Goal: Task Accomplishment & Management: Complete application form

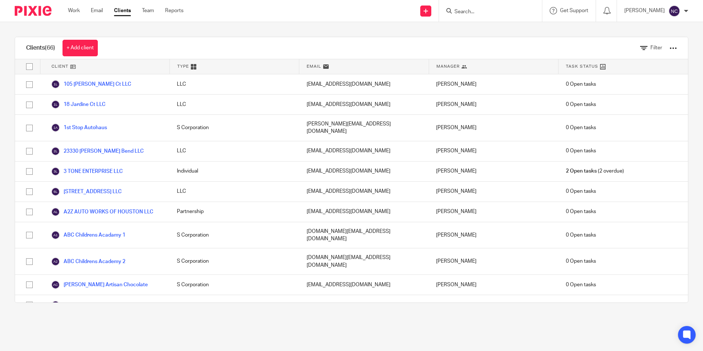
click at [473, 9] on input "Search" at bounding box center [487, 12] width 66 height 7
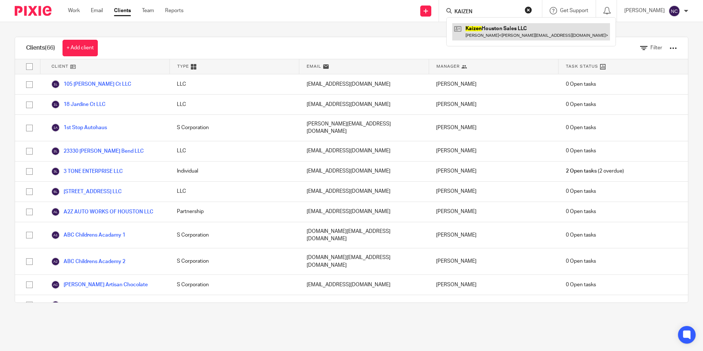
type input "KAIZEN"
click at [487, 32] on link at bounding box center [531, 31] width 158 height 17
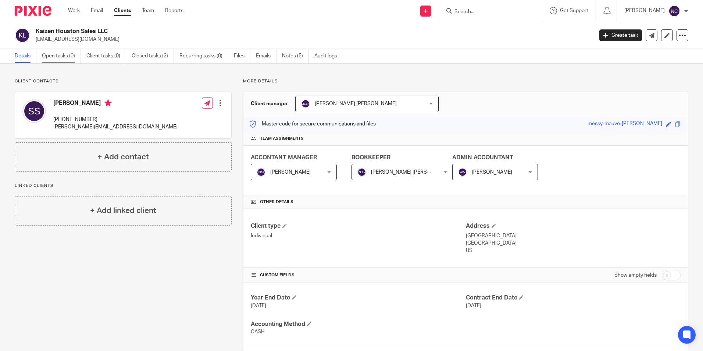
click at [67, 56] on link "Open tasks (0)" at bounding box center [61, 56] width 39 height 14
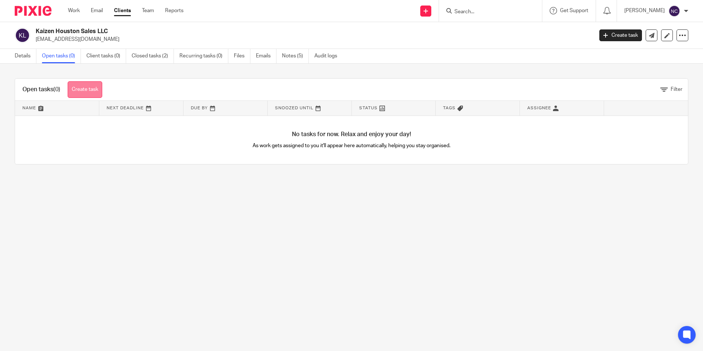
click at [84, 88] on link "Create task" at bounding box center [85, 89] width 35 height 17
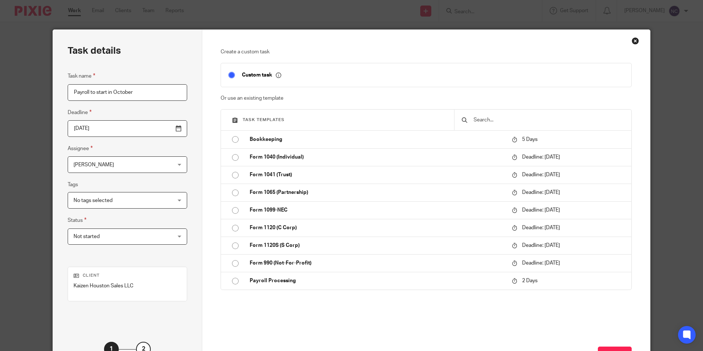
type input "Payroll to start in October"
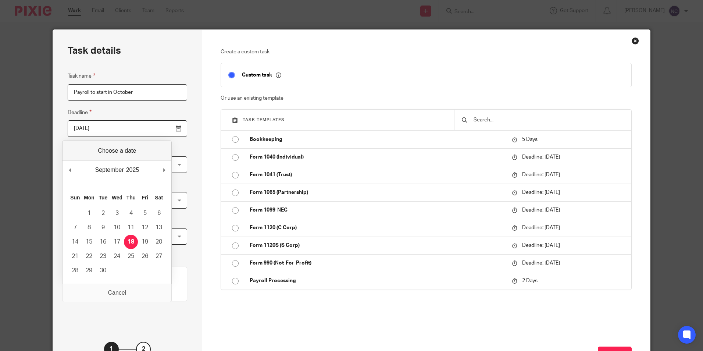
click at [162, 130] on input "2025-09-18" at bounding box center [127, 128] width 119 height 17
type input "[DATE]"
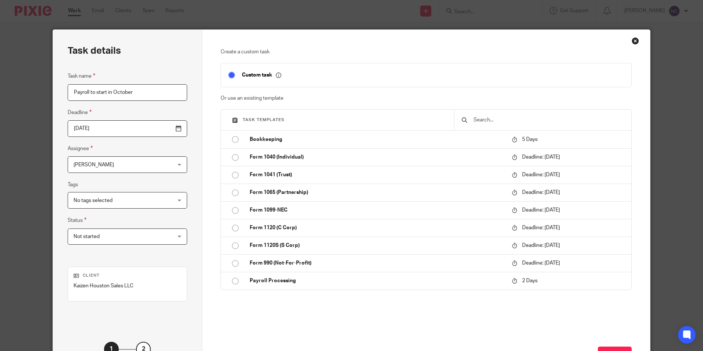
click at [143, 200] on span "No tags selected" at bounding box center [119, 199] width 90 height 15
click at [189, 180] on div "Task details Task name Payroll to start in October Deadline 2025-09-30 Assignee…" at bounding box center [127, 205] width 149 height 350
click at [160, 236] on div "Not started Not started" at bounding box center [127, 236] width 119 height 17
click at [183, 210] on div "Task details Task name Payroll to start in October Deadline 2025-09-30 Assignee…" at bounding box center [127, 205] width 149 height 350
click at [155, 162] on div "Nathalie Coronado Nathalie Coronado" at bounding box center [127, 164] width 119 height 17
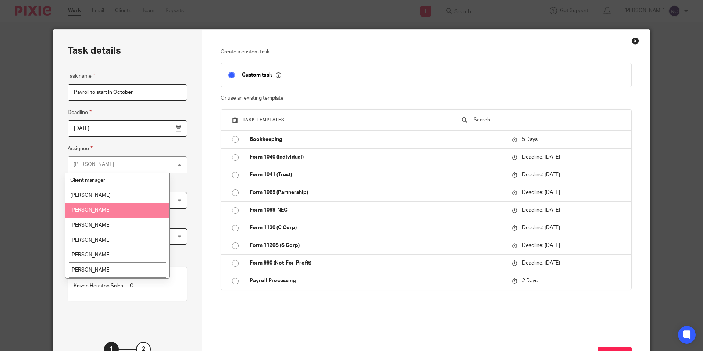
click at [122, 208] on li "[PERSON_NAME]" at bounding box center [117, 210] width 104 height 15
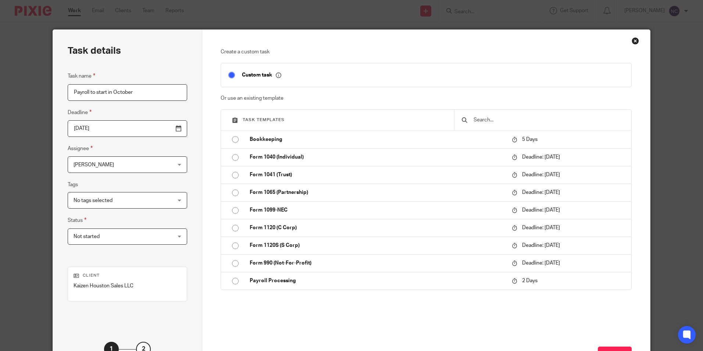
click at [155, 163] on div "Angie Ward Angie Ward" at bounding box center [127, 164] width 119 height 17
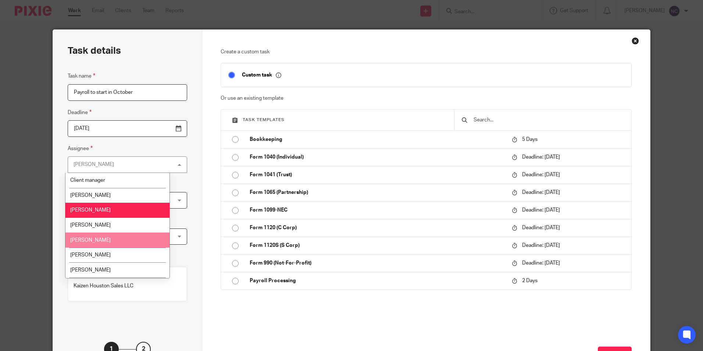
click at [129, 240] on li "[PERSON_NAME]" at bounding box center [117, 239] width 104 height 15
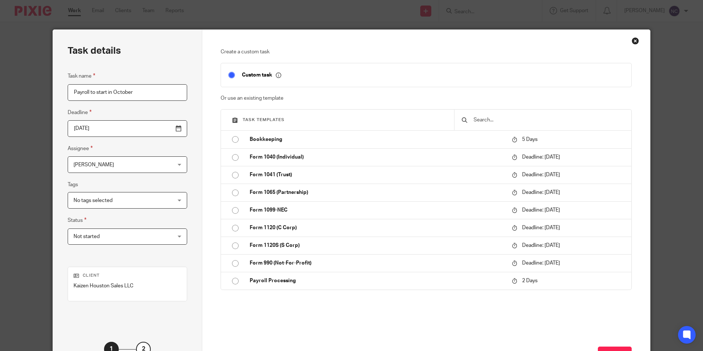
click at [188, 188] on div "Task details Task name Payroll to start in October Deadline 2025-09-30 Assignee…" at bounding box center [127, 205] width 149 height 350
click at [276, 76] on icon at bounding box center [279, 75] width 6 height 6
click at [279, 75] on icon at bounding box center [279, 75] width 6 height 6
click at [231, 73] on input "checkbox" at bounding box center [232, 75] width 14 height 14
click at [231, 75] on input "checkbox" at bounding box center [232, 75] width 14 height 14
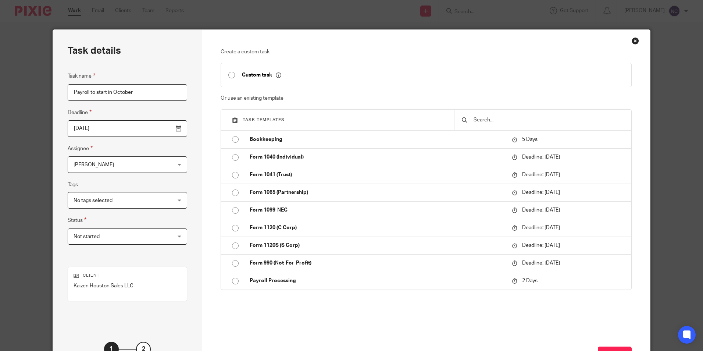
checkbox input "true"
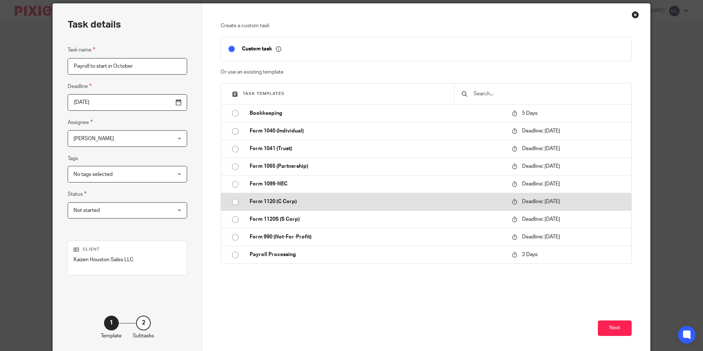
scroll to position [59, 0]
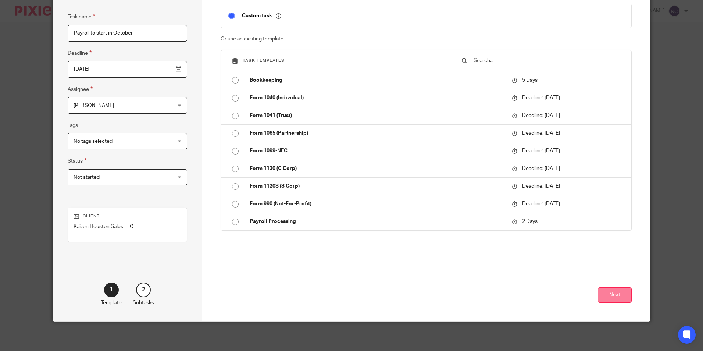
click at [614, 289] on button "Next" at bounding box center [615, 295] width 34 height 16
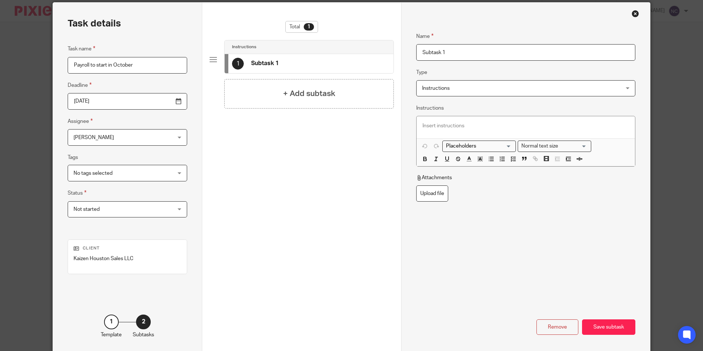
scroll to position [0, 0]
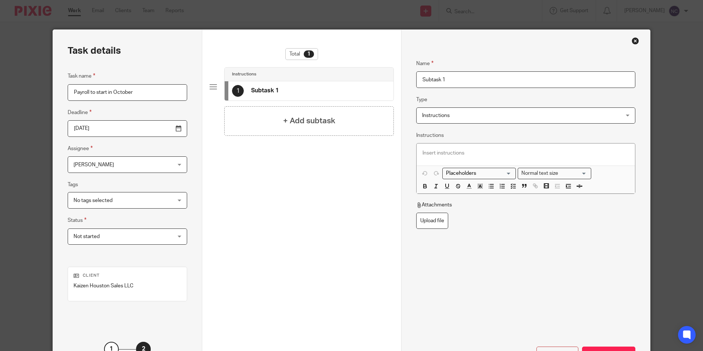
click at [435, 79] on input "Subtask 1" at bounding box center [525, 79] width 219 height 17
click at [461, 79] on input "Subtask 1" at bounding box center [525, 79] width 219 height 17
type input "Payroll to start in October"
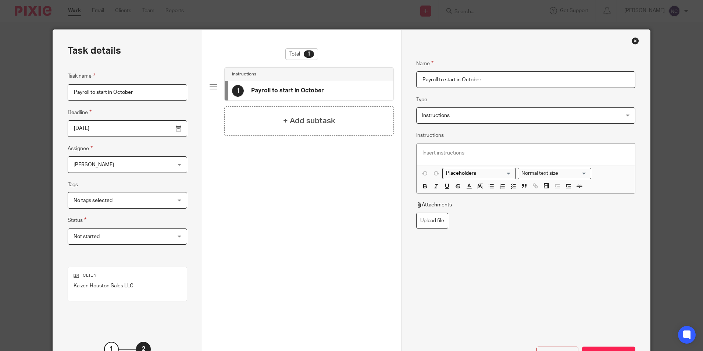
click at [490, 115] on span "Instructions" at bounding box center [507, 115] width 170 height 15
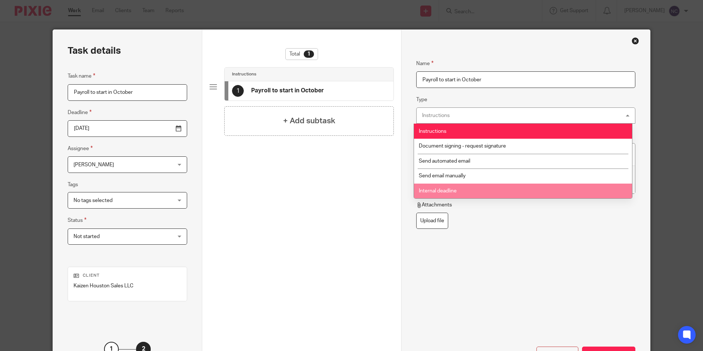
click at [481, 193] on li "Internal deadline" at bounding box center [523, 190] width 218 height 15
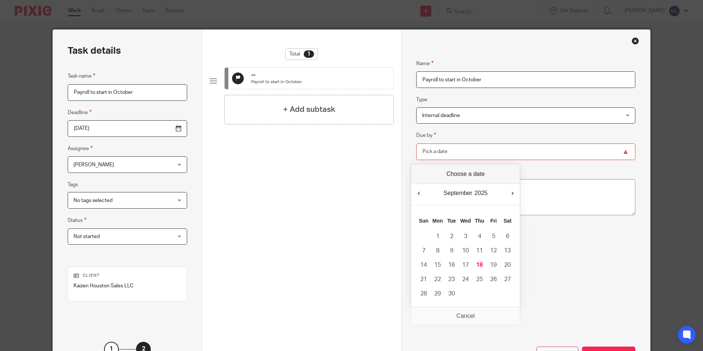
click at [496, 153] on input "Due by" at bounding box center [525, 151] width 219 height 17
type input "2025-09-30"
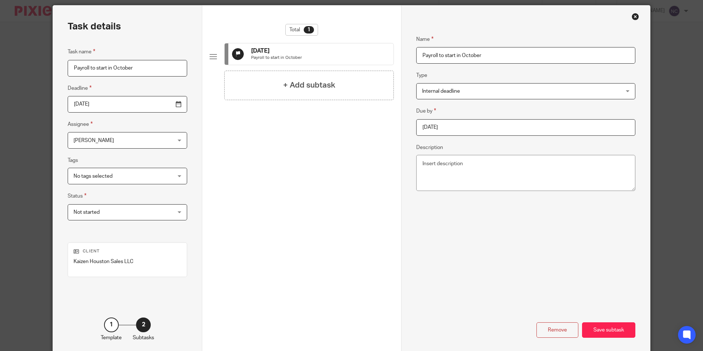
scroll to position [37, 0]
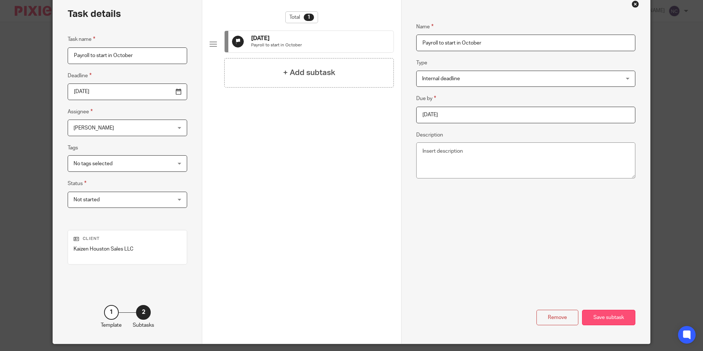
click at [607, 317] on div "Save subtask" at bounding box center [608, 318] width 53 height 16
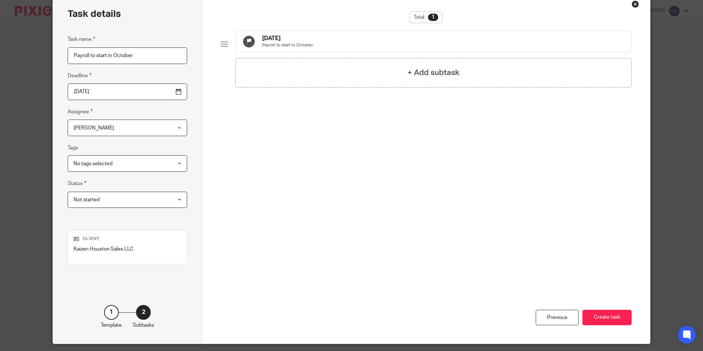
click at [607, 317] on button "Create task" at bounding box center [606, 318] width 49 height 16
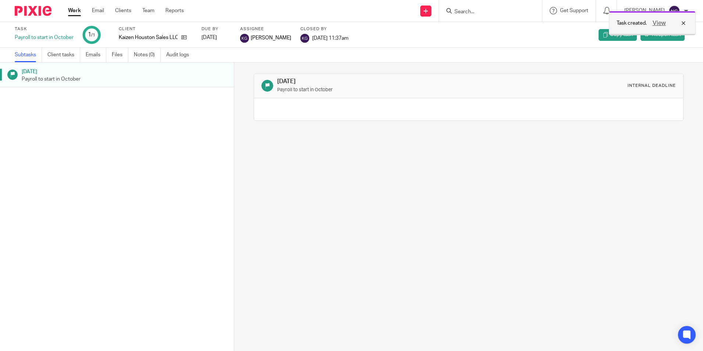
click at [685, 23] on div "View" at bounding box center [667, 23] width 41 height 9
click at [654, 33] on span "Reopen task" at bounding box center [666, 34] width 29 height 7
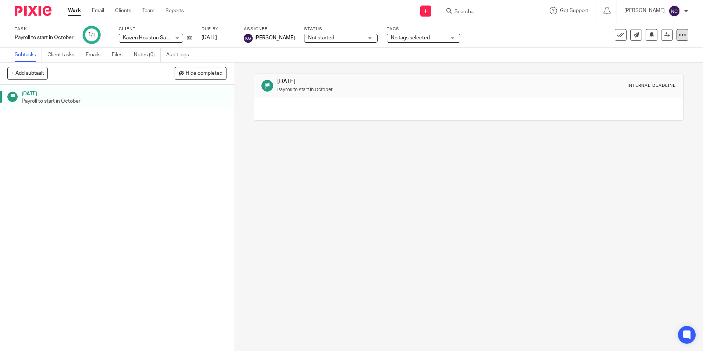
click at [679, 32] on icon at bounding box center [682, 34] width 7 height 7
click at [575, 65] on div "[DATE] Payroll to start in October Internal deadline" at bounding box center [468, 97] width 429 height 69
click at [13, 98] on icon at bounding box center [13, 97] width 6 height 6
drag, startPoint x: 15, startPoint y: 95, endPoint x: 195, endPoint y: 132, distance: 182.8
click at [195, 132] on div "[DATE] Payroll to start in October" at bounding box center [117, 218] width 234 height 266
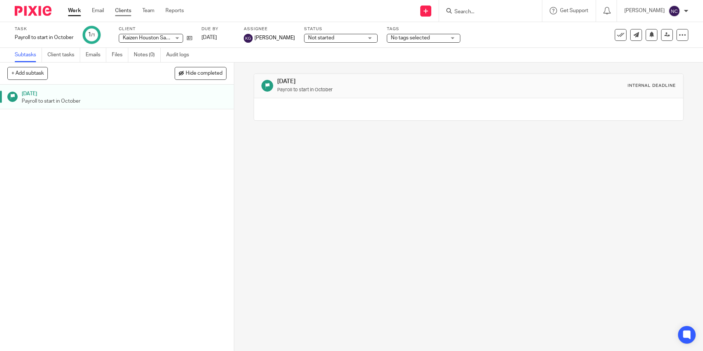
click at [126, 10] on link "Clients" at bounding box center [123, 10] width 16 height 7
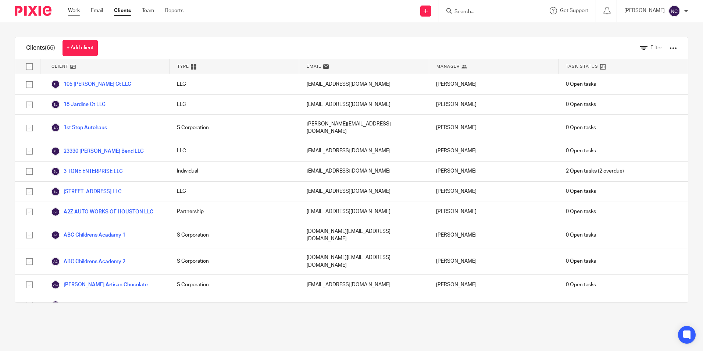
click at [78, 13] on link "Work" at bounding box center [74, 10] width 12 height 7
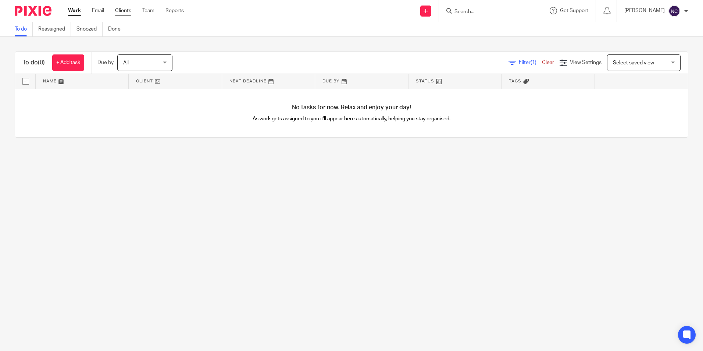
click at [120, 8] on link "Clients" at bounding box center [123, 10] width 16 height 7
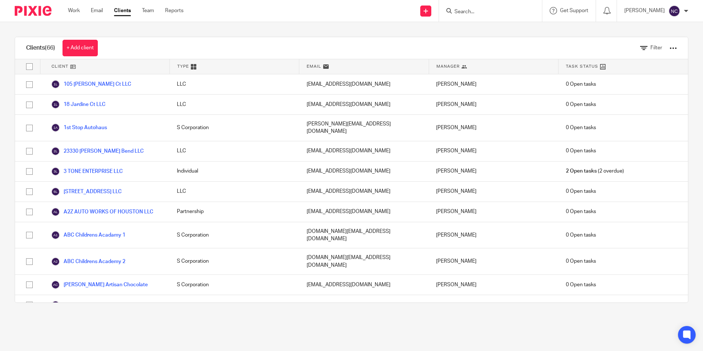
click at [457, 12] on input "Search" at bounding box center [487, 12] width 66 height 7
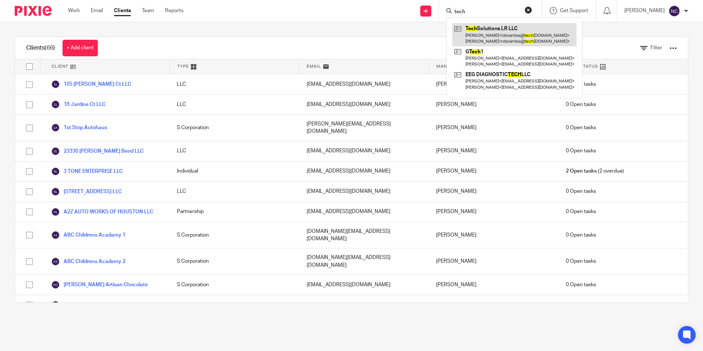
type input "tech"
click at [469, 34] on link at bounding box center [514, 34] width 124 height 23
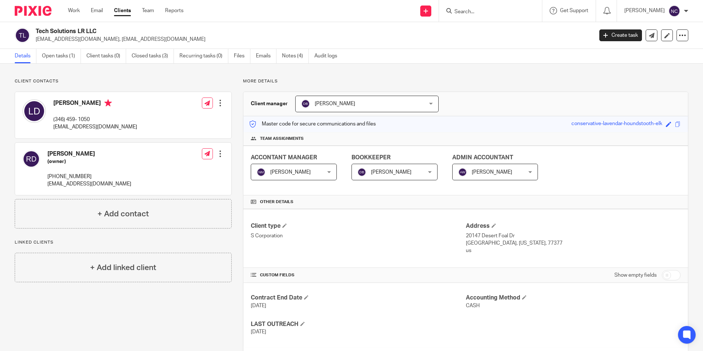
drag, startPoint x: 51, startPoint y: 128, endPoint x: 133, endPoint y: 133, distance: 82.2
click at [133, 133] on div "[PERSON_NAME] (346) 459- 1050 [EMAIL_ADDRESS][DOMAIN_NAME] Edit contact Create …" at bounding box center [123, 115] width 216 height 46
copy p "[EMAIL_ADDRESS][DOMAIN_NAME]"
click at [106, 116] on div "[PERSON_NAME] (346) 459- 1050 [EMAIL_ADDRESS][DOMAIN_NAME]" at bounding box center [95, 115] width 84 height 32
drag, startPoint x: 49, startPoint y: 118, endPoint x: 106, endPoint y: 125, distance: 56.7
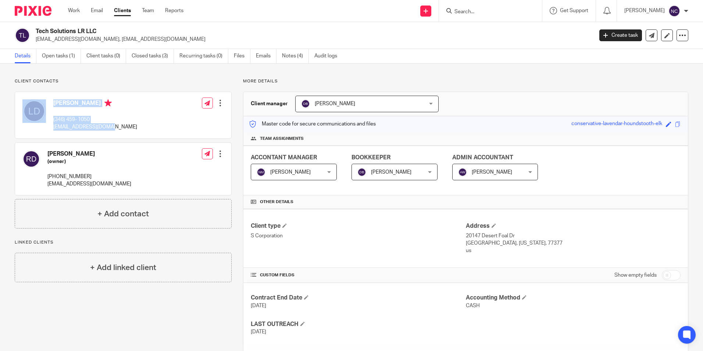
click at [106, 125] on div "[PERSON_NAME] (346) 459- 1050 [EMAIL_ADDRESS][DOMAIN_NAME]" at bounding box center [79, 115] width 115 height 39
drag, startPoint x: 106, startPoint y: 125, endPoint x: 89, endPoint y: 119, distance: 17.2
click at [97, 114] on div "Luis Dorantes (346) 459- 1050 ldorantes@techsolutionslr.net" at bounding box center [95, 115] width 84 height 32
drag, startPoint x: 55, startPoint y: 119, endPoint x: 92, endPoint y: 122, distance: 37.2
click at [92, 122] on p "(346) 459- 1050" at bounding box center [95, 119] width 84 height 7
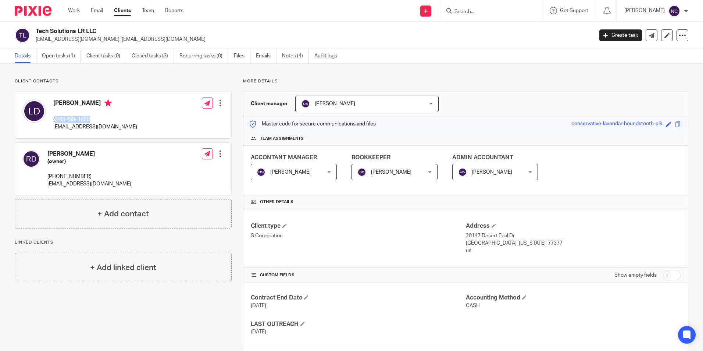
copy p "346) 459- 1050"
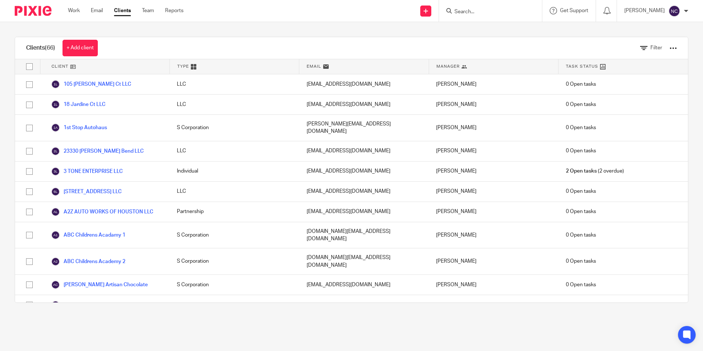
click at [496, 12] on input "Search" at bounding box center [487, 12] width 66 height 7
type input "kaize"
click at [509, 31] on link at bounding box center [531, 31] width 158 height 17
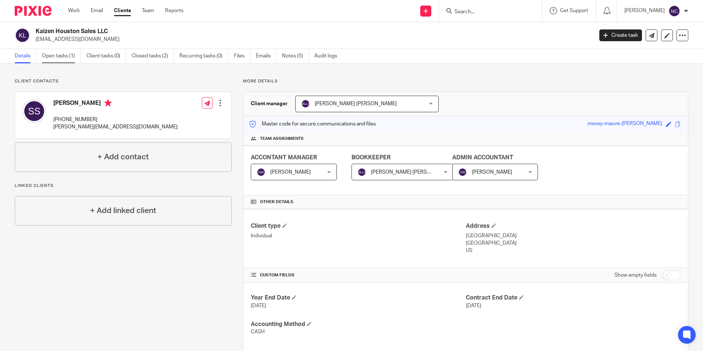
click at [63, 55] on link "Open tasks (1)" at bounding box center [61, 56] width 39 height 14
